Goal: Find specific page/section: Find specific page/section

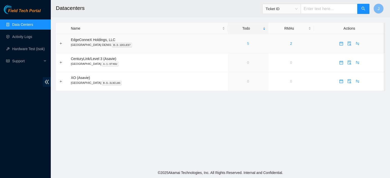
click at [247, 44] on link "5" at bounding box center [248, 44] width 2 height 4
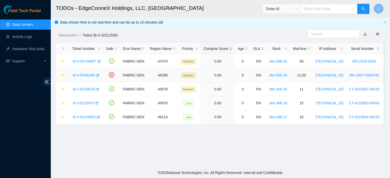
click at [81, 75] on link "B-V-5TA9V0R" at bounding box center [84, 75] width 22 height 4
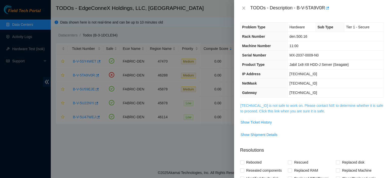
click at [282, 112] on link "[TECHNICAL_ID] is not safe to work on. Please contact NIE to determine whether …" at bounding box center [311, 109] width 143 height 10
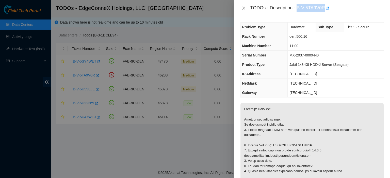
drag, startPoint x: 325, startPoint y: 8, endPoint x: 298, endPoint y: 11, distance: 27.1
click at [298, 11] on div "TODOs - Description - B-V-5TA9V0R" at bounding box center [317, 8] width 134 height 8
copy div "B-V-5TA9V0R"
